Goal: Task Accomplishment & Management: Manage account settings

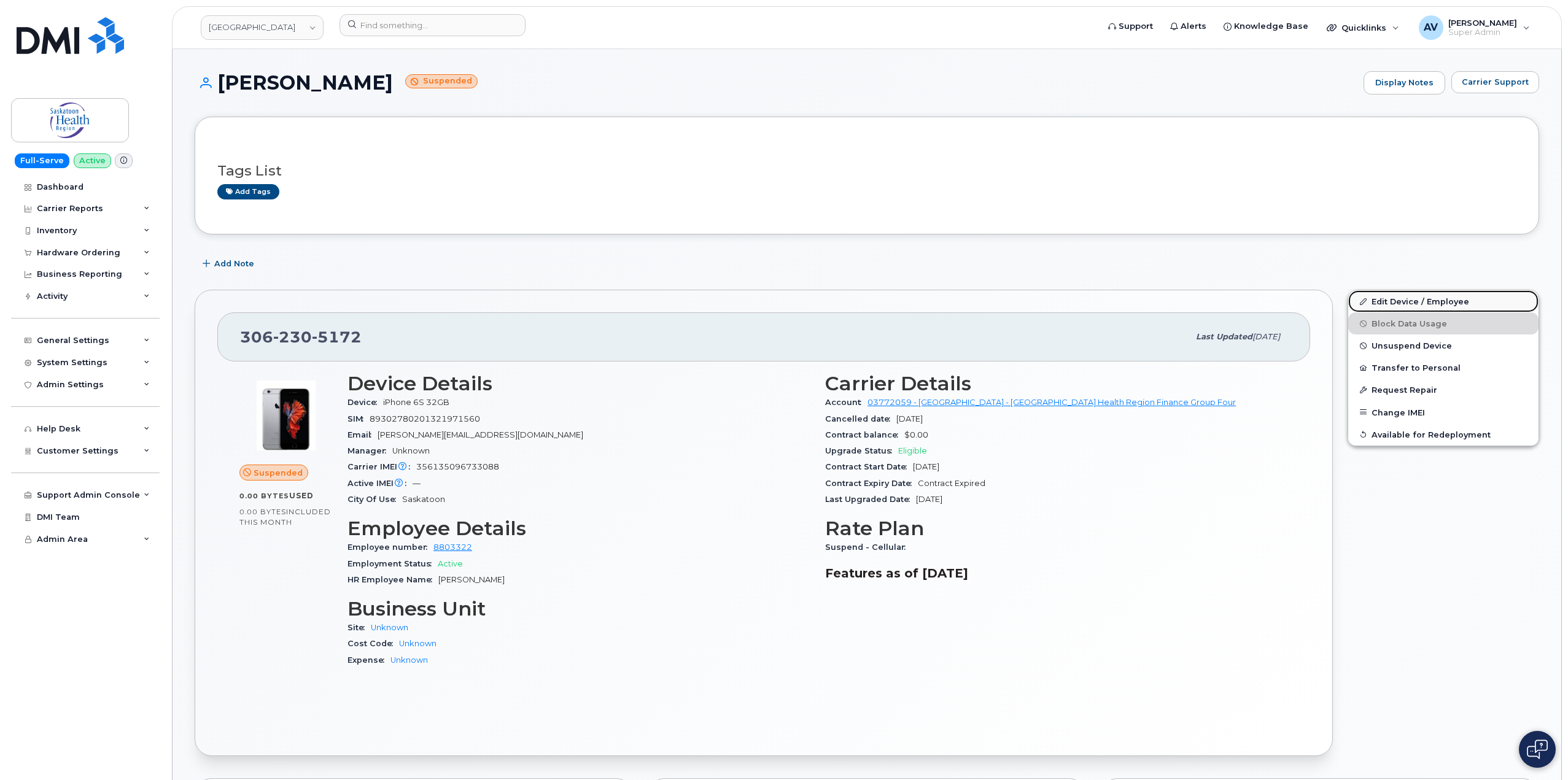
click at [1390, 299] on link "Edit Device / Employee" at bounding box center [1443, 301] width 190 height 22
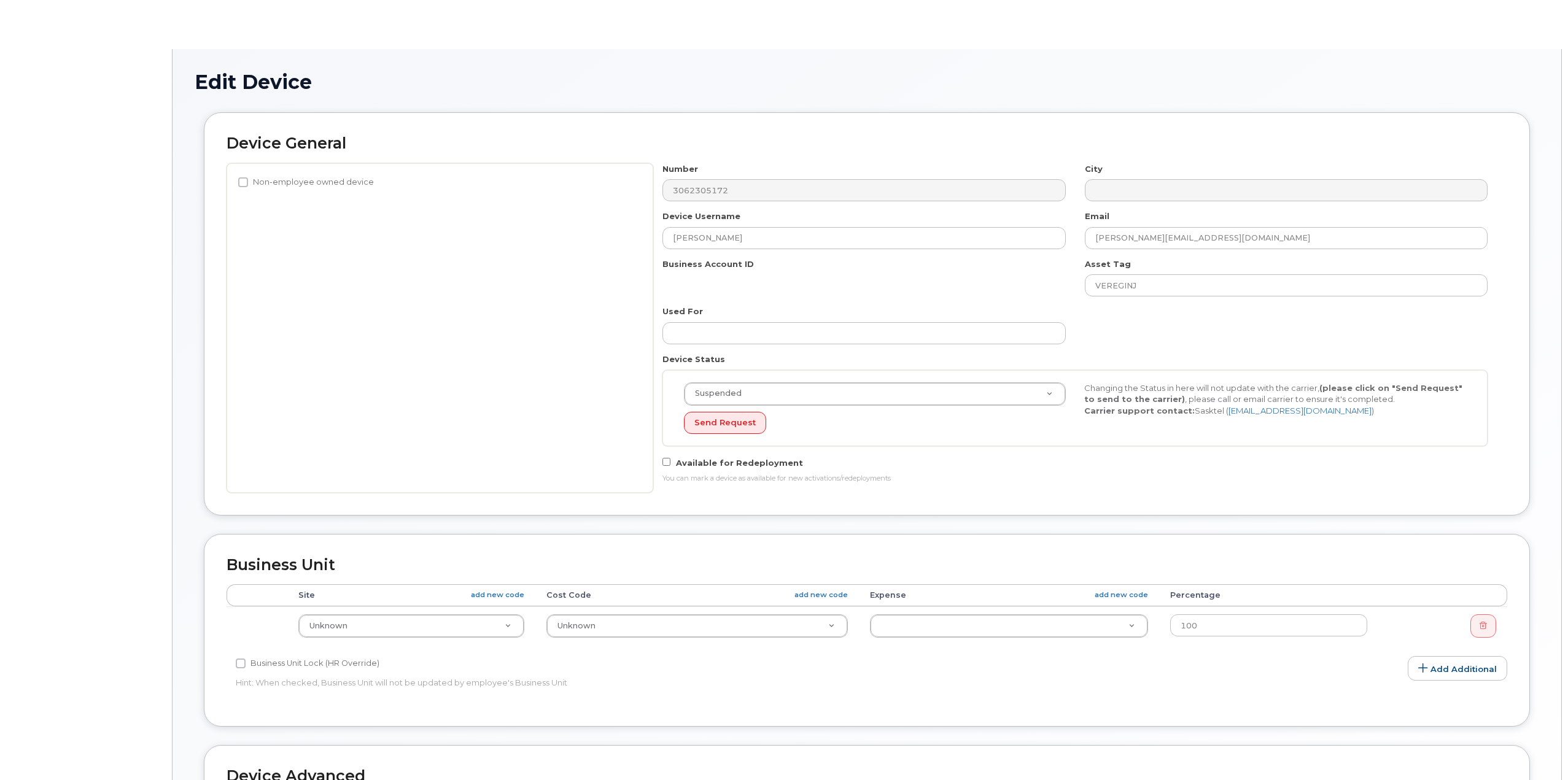
select select "18111"
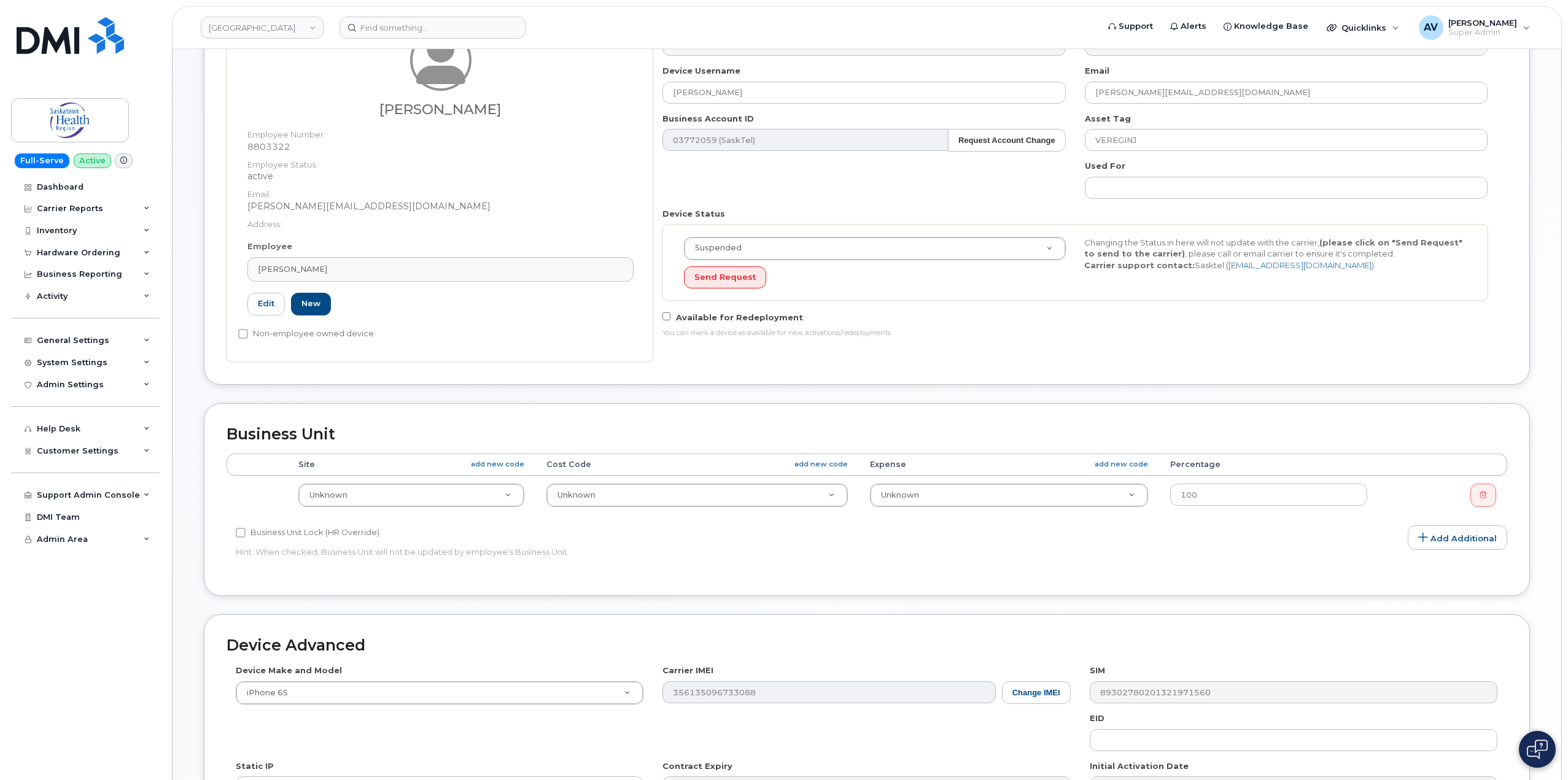
scroll to position [101, 0]
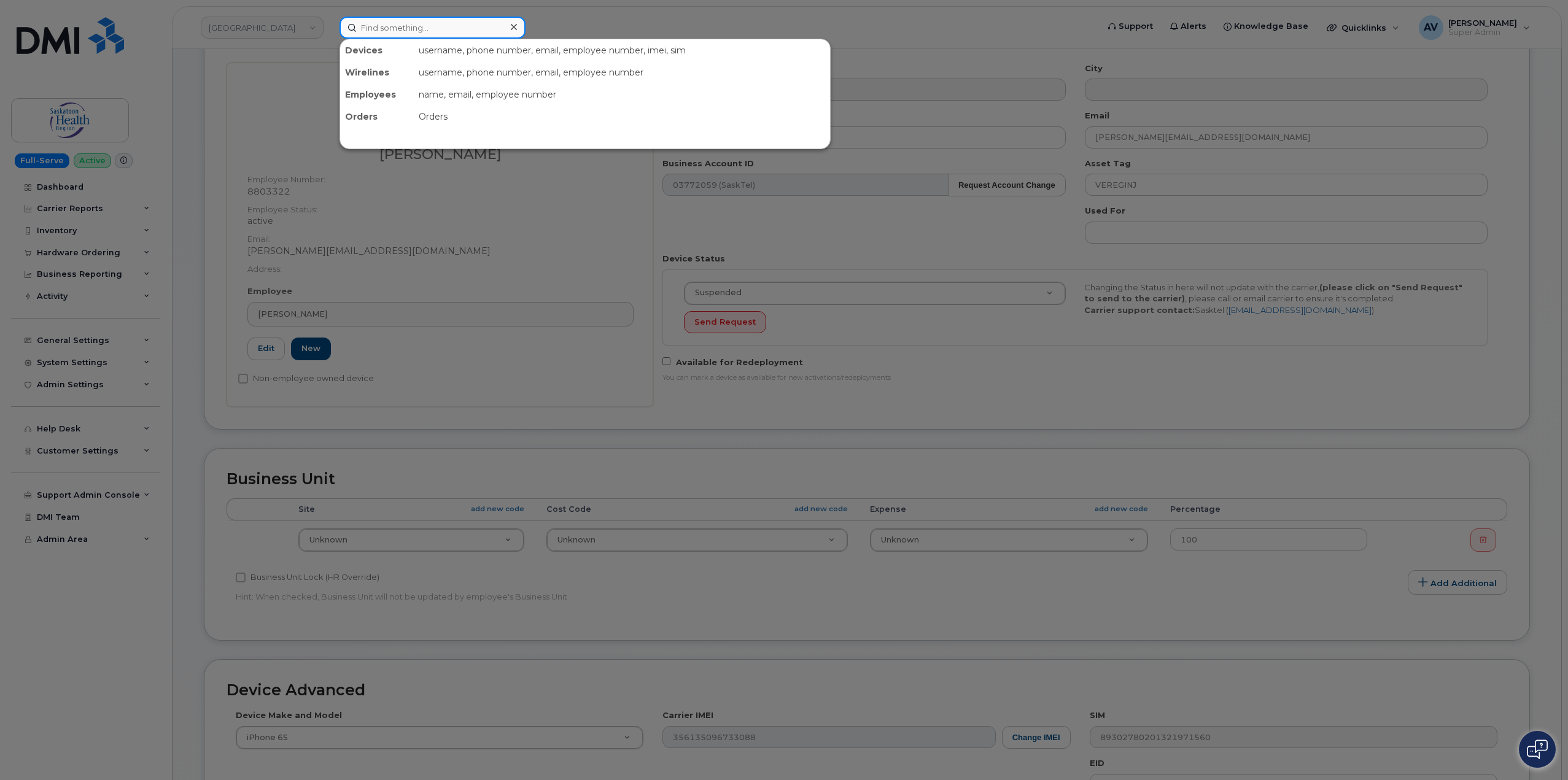
click at [445, 31] on input at bounding box center [432, 28] width 186 height 22
paste input "360-210-9545"
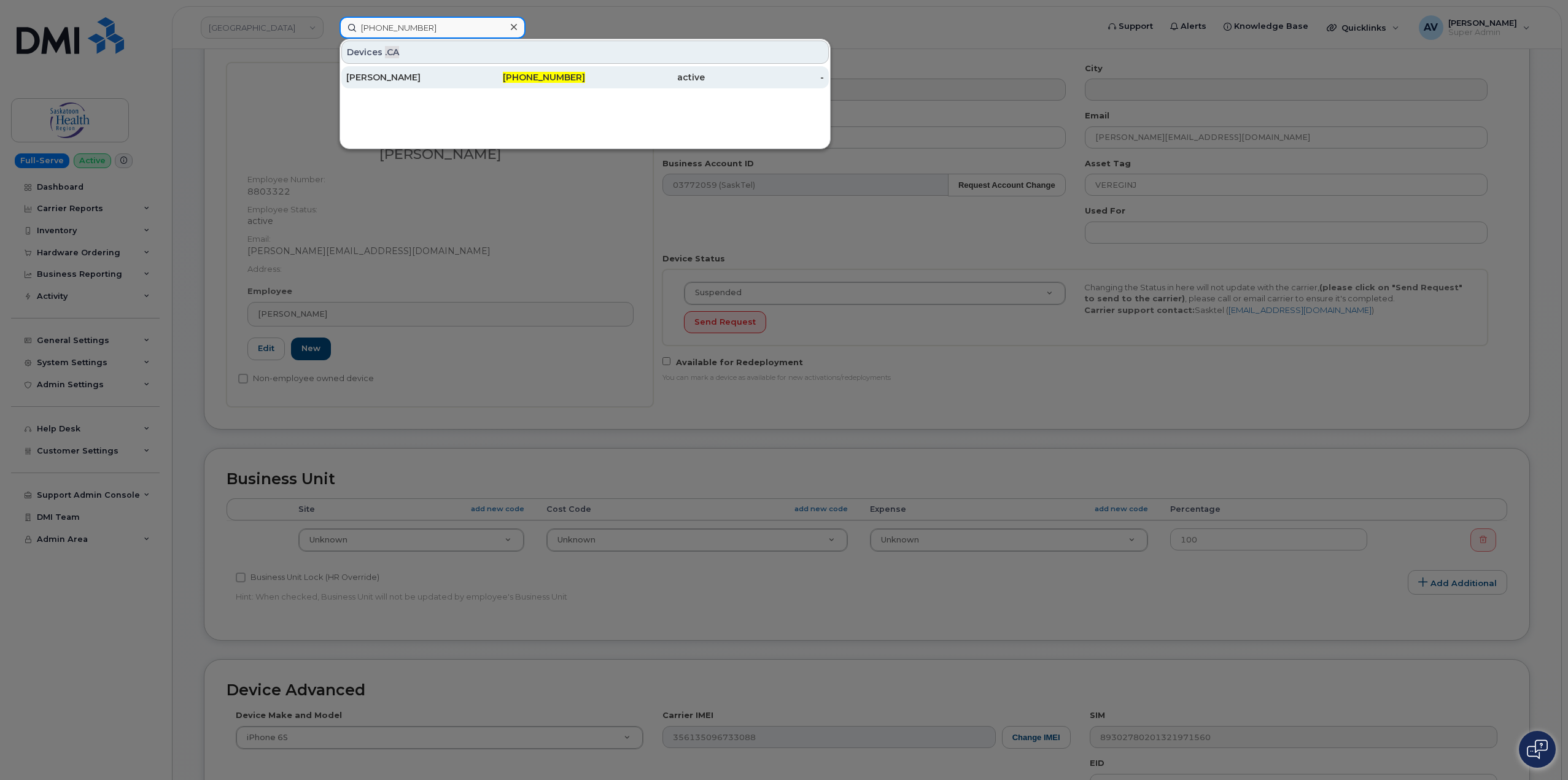
type input "360-210-9545"
click at [445, 71] on div "ADAM DUBOSE" at bounding box center [406, 77] width 119 height 22
